Goal: Information Seeking & Learning: Learn about a topic

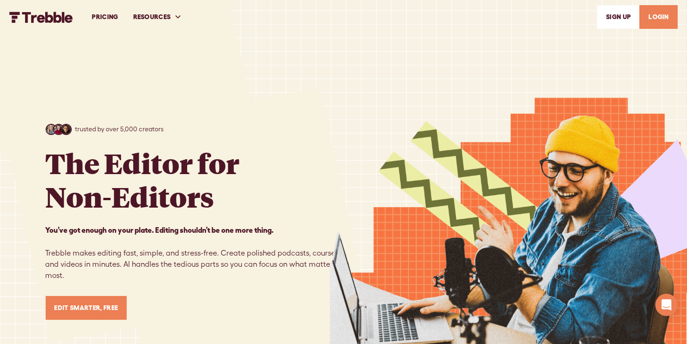
click at [110, 16] on link "PRICING" at bounding box center [104, 17] width 41 height 32
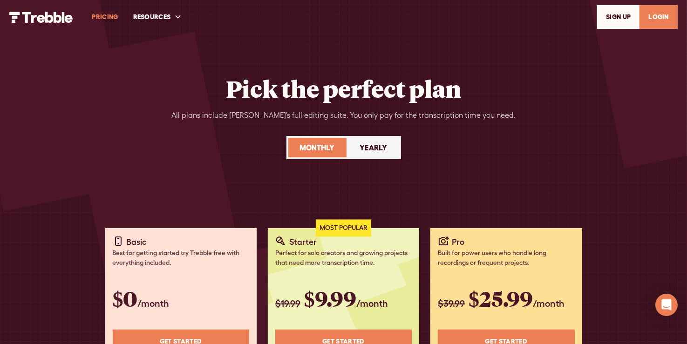
click at [365, 147] on div "Yearly" at bounding box center [373, 147] width 27 height 11
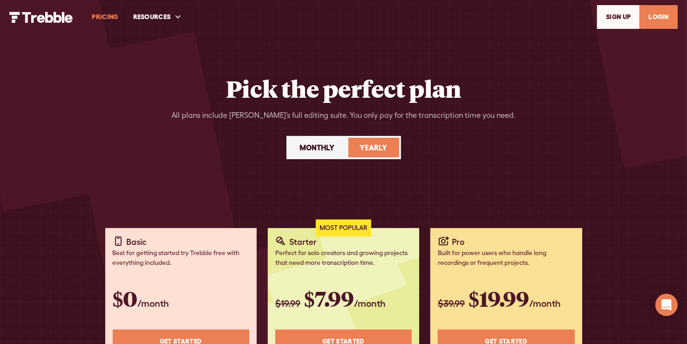
click at [320, 145] on div "Monthly" at bounding box center [317, 147] width 35 height 11
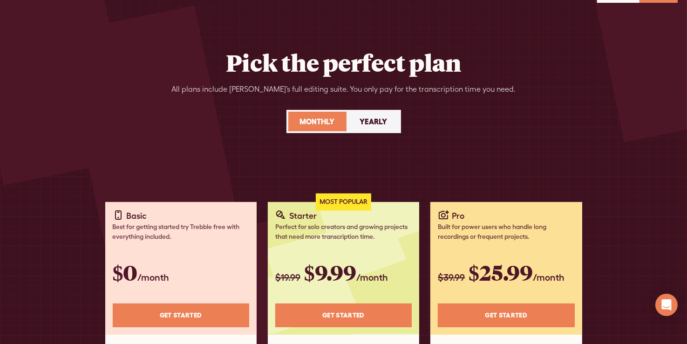
scroll to position [47, 0]
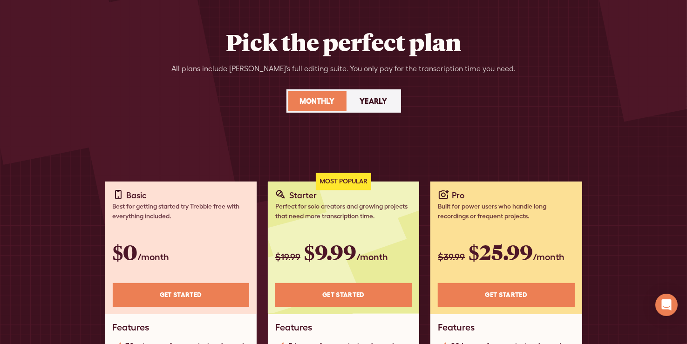
click at [378, 94] on link "Yearly" at bounding box center [373, 101] width 51 height 20
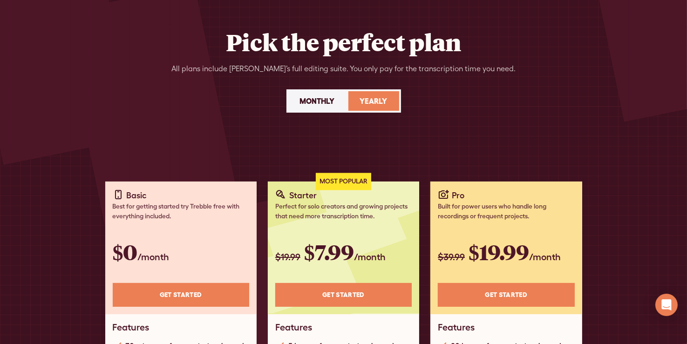
scroll to position [93, 0]
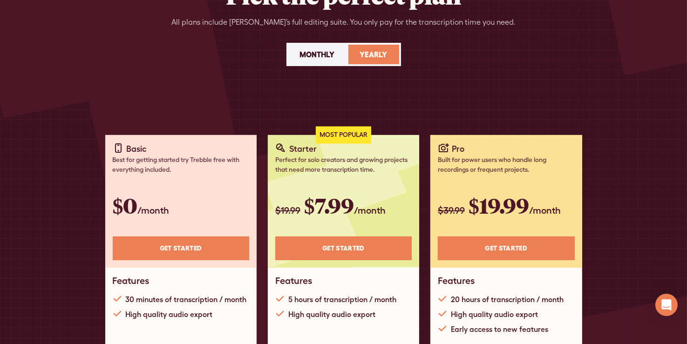
click at [327, 52] on div "Monthly" at bounding box center [317, 54] width 35 height 11
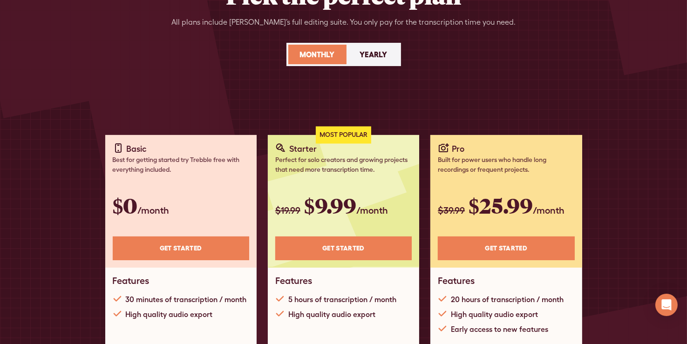
click at [376, 55] on div "Yearly" at bounding box center [373, 54] width 27 height 11
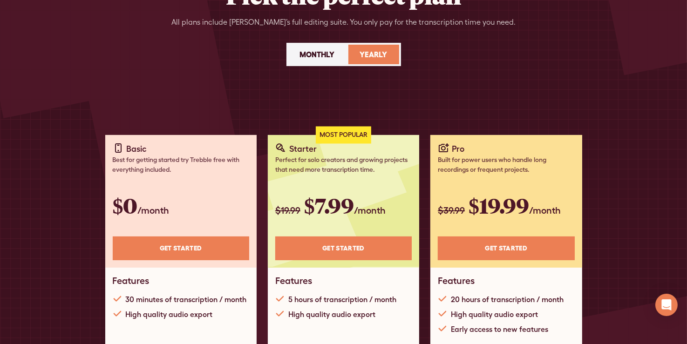
click at [330, 57] on div "Monthly" at bounding box center [317, 54] width 35 height 11
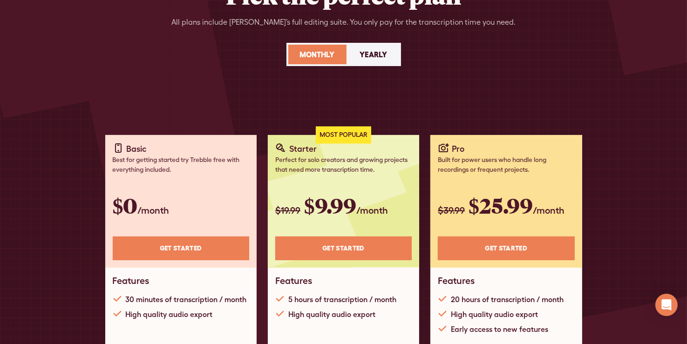
click at [358, 54] on link "Yearly" at bounding box center [373, 55] width 51 height 20
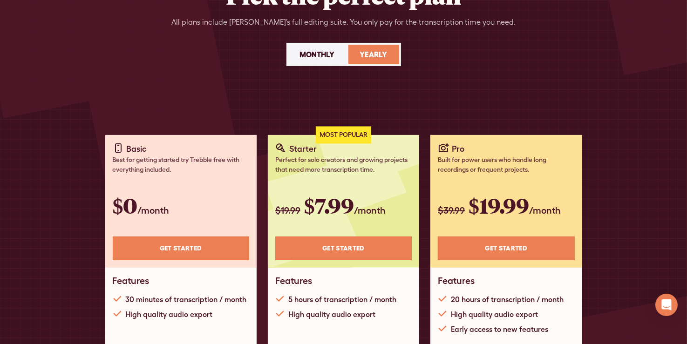
click at [316, 54] on div "Monthly" at bounding box center [317, 54] width 35 height 11
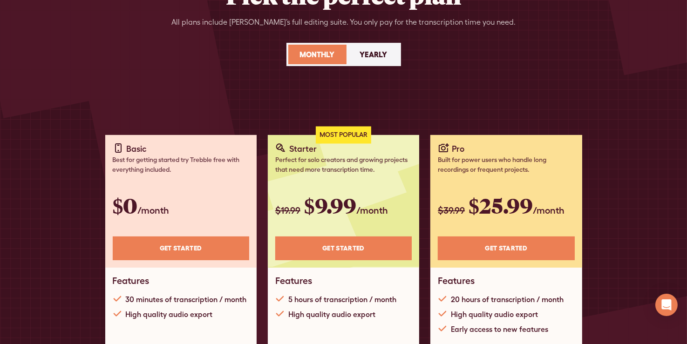
click at [376, 57] on div "Yearly" at bounding box center [373, 54] width 27 height 11
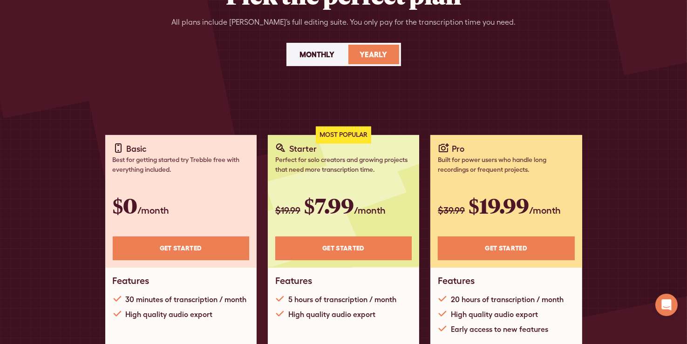
click at [339, 54] on link "Monthly" at bounding box center [317, 55] width 58 height 20
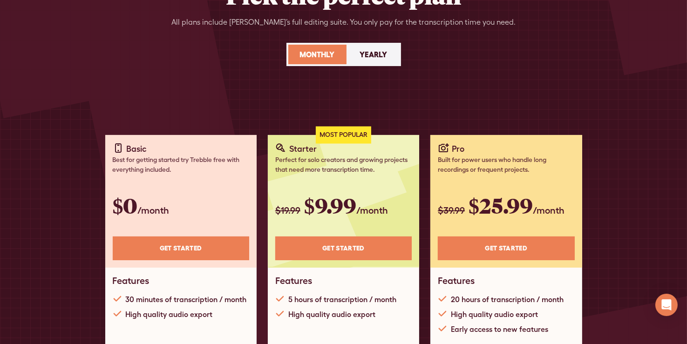
scroll to position [0, 0]
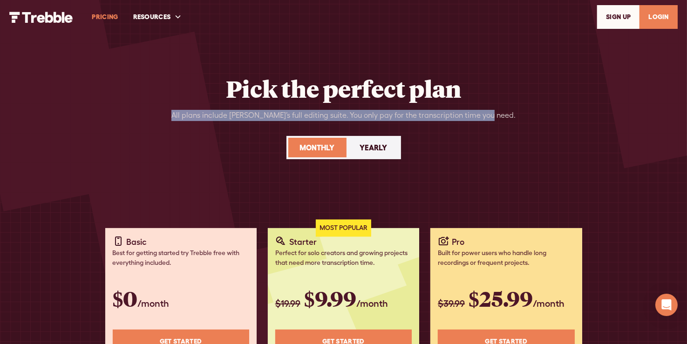
drag, startPoint x: 189, startPoint y: 115, endPoint x: 504, endPoint y: 119, distance: 315.1
click at [504, 119] on div "Pick the perfect plan All plans include Trebble’s full editing suite. You only …" at bounding box center [344, 127] width 596 height 107
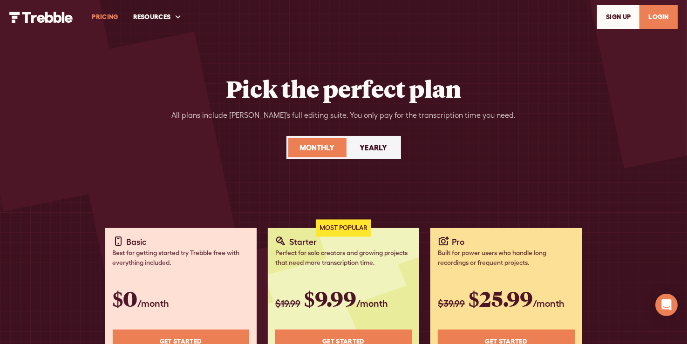
click at [340, 128] on div "Pick the perfect plan All plans include Trebble’s full editing suite. You only …" at bounding box center [344, 127] width 596 height 107
click at [42, 15] on img "home" at bounding box center [41, 17] width 64 height 11
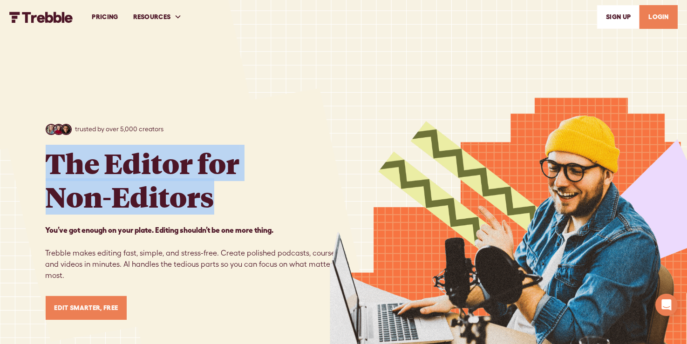
drag, startPoint x: 47, startPoint y: 164, endPoint x: 261, endPoint y: 198, distance: 217.2
click at [261, 198] on div "trusted by over 5,000 creators The Editor for Non-Editors You’ve got enough on …" at bounding box center [195, 222] width 298 height 196
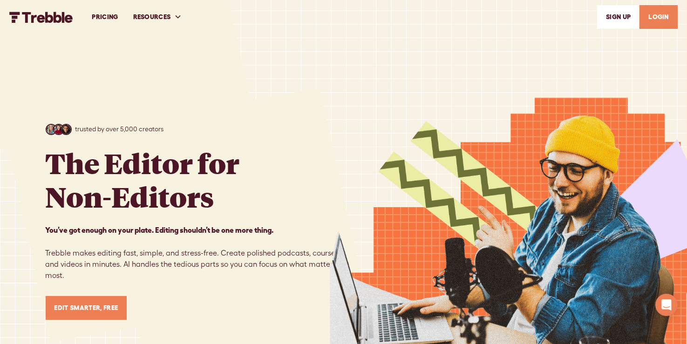
click at [289, 216] on div "trusted by over 5,000 creators The Editor for Non-Editors You’ve got enough on …" at bounding box center [195, 222] width 298 height 196
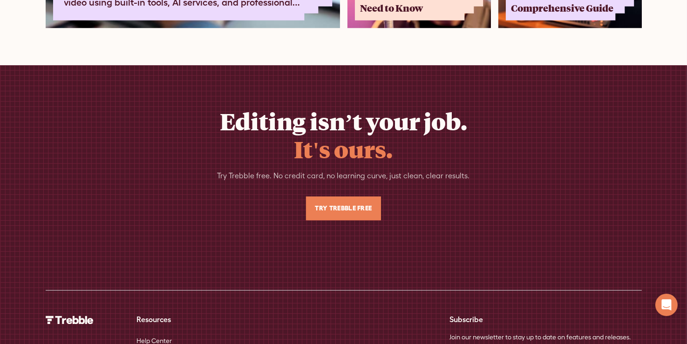
scroll to position [6173, 0]
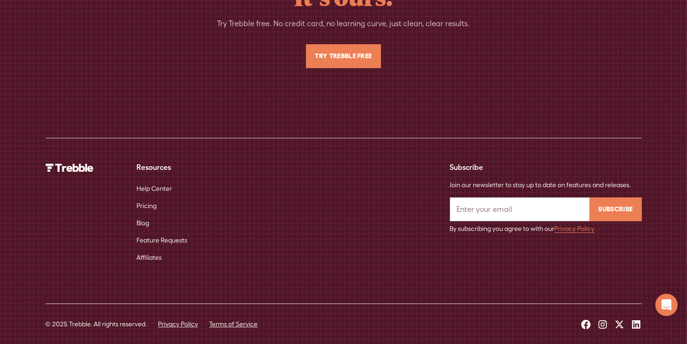
click at [151, 180] on link "Help Center" at bounding box center [153, 188] width 35 height 17
